Goal: Navigation & Orientation: Find specific page/section

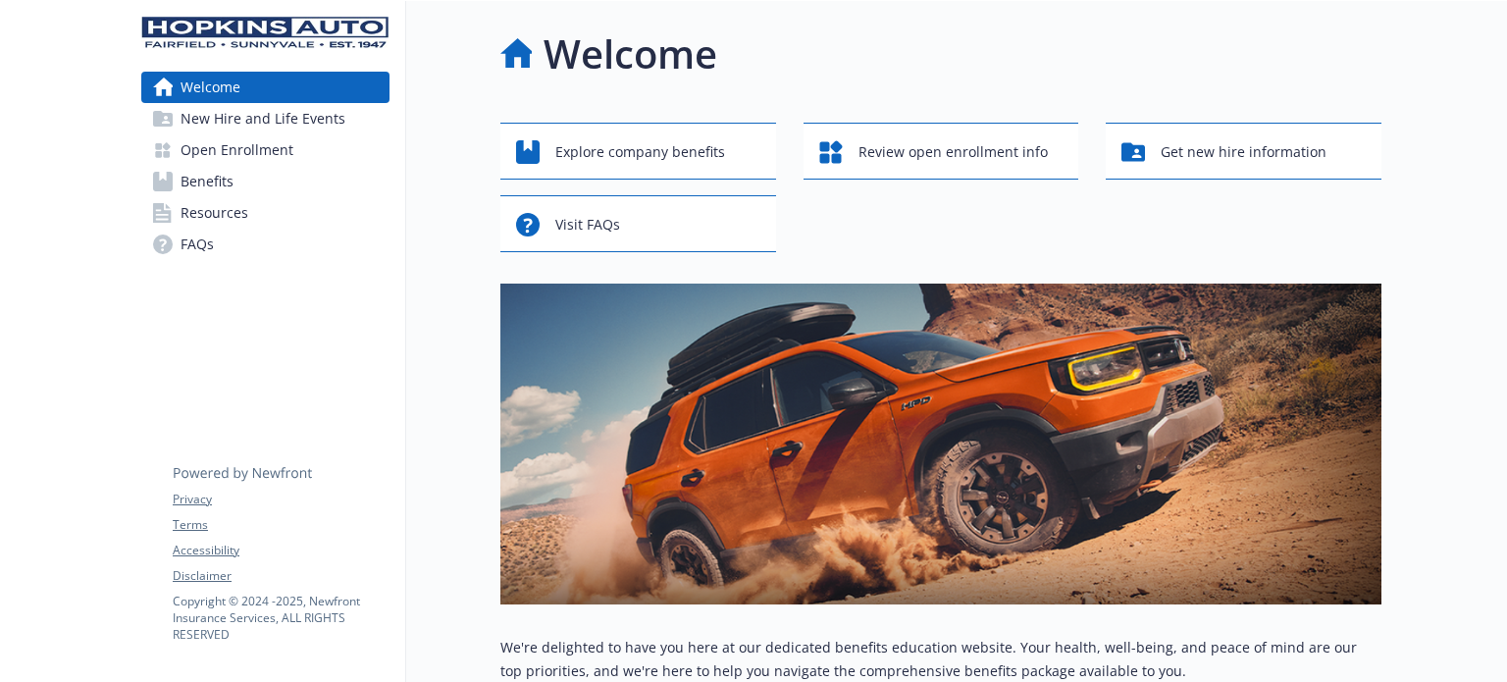
click at [114, 168] on div at bounding box center [63, 638] width 126 height 1274
